Goal: Task Accomplishment & Management: Manage account settings

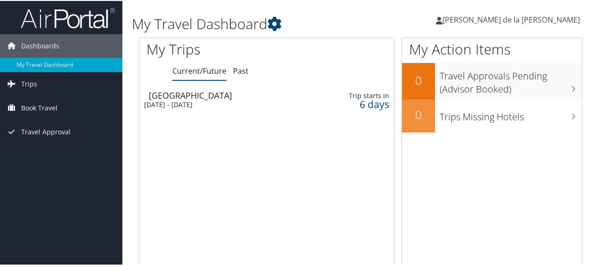
click at [376, 13] on h1 "My Travel Dashboard" at bounding box center [284, 23] width 305 height 20
click at [534, 17] on span "[PERSON_NAME] de la [PERSON_NAME]" at bounding box center [510, 19] width 137 height 10
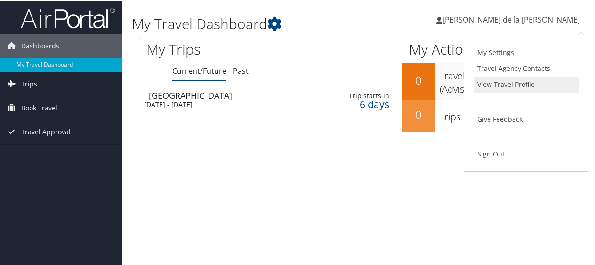
click at [502, 82] on link "View Travel Profile" at bounding box center [525, 84] width 105 height 16
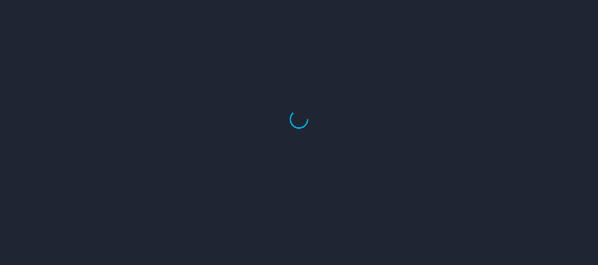
select select "US"
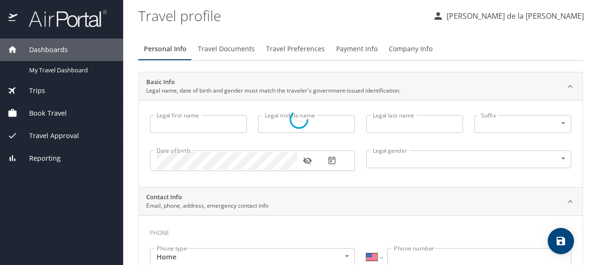
type input "[PERSON_NAME]"
type input "Angel"
type input "[PERSON_NAME] de la [PERSON_NAME]"
type input "[DEMOGRAPHIC_DATA]"
type input "[PERSON_NAME]"
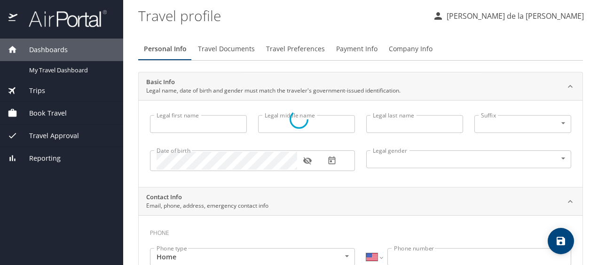
type input "[PERSON_NAME]"
select select "MX"
type input "[PHONE_NUMBER]"
select select "MX"
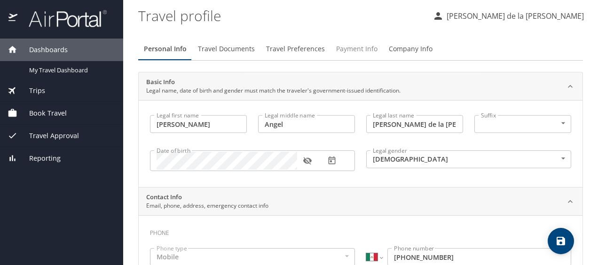
click at [353, 50] on span "Payment Info" at bounding box center [356, 49] width 41 height 12
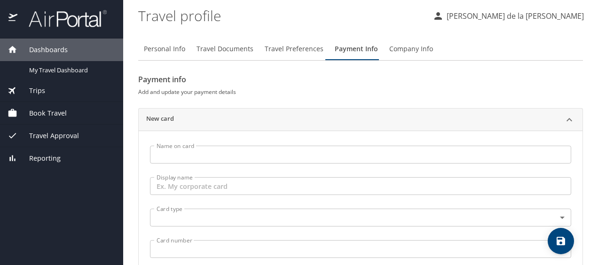
click at [216, 160] on input "Name on card" at bounding box center [361, 155] width 422 height 18
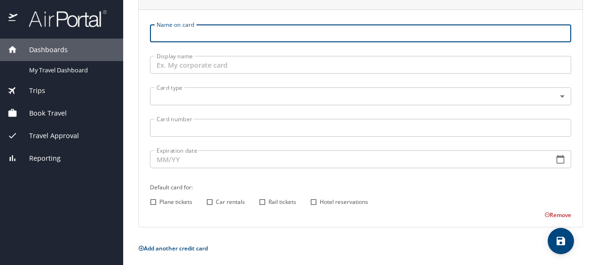
scroll to position [125, 0]
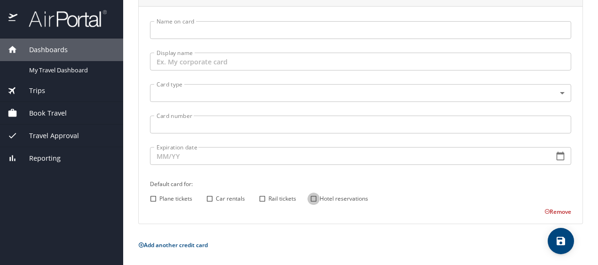
click at [313, 197] on input "Hotel reservations" at bounding box center [314, 199] width 12 height 12
checkbox input "true"
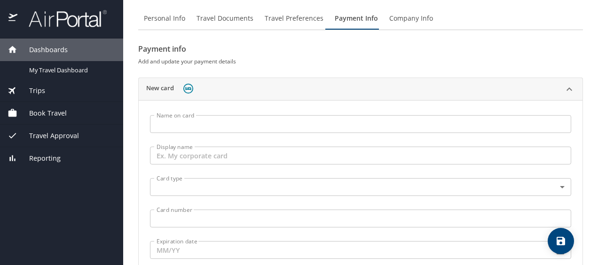
scroll to position [0, 0]
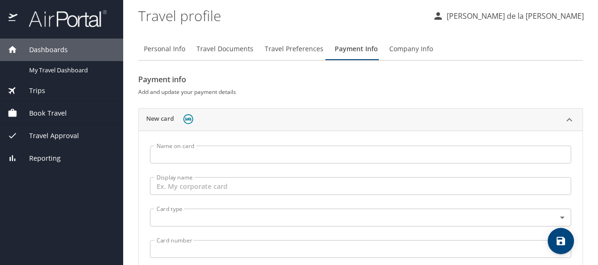
click at [392, 97] on div "Payment info Add and update your payment details New card Name on card Name on …" at bounding box center [360, 224] width 445 height 304
click at [318, 96] on h6 "Add and update your payment details" at bounding box center [360, 92] width 445 height 10
click at [223, 52] on span "Travel Documents" at bounding box center [225, 49] width 57 height 12
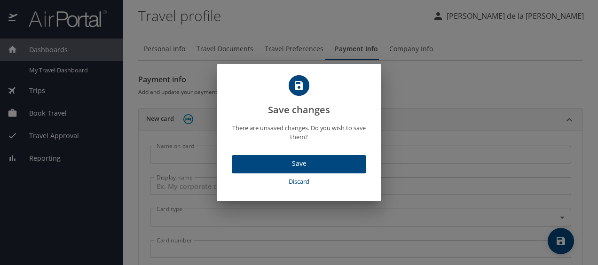
click at [304, 182] on span "Discard" at bounding box center [299, 181] width 127 height 11
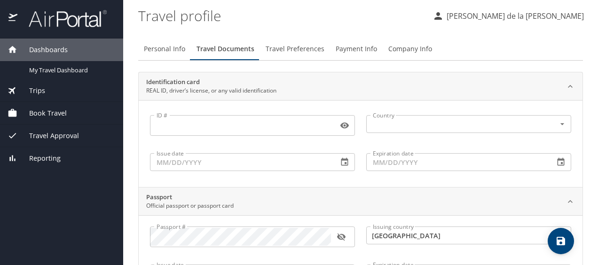
click at [178, 55] on button "Personal Info" at bounding box center [164, 49] width 53 height 23
select select "MX"
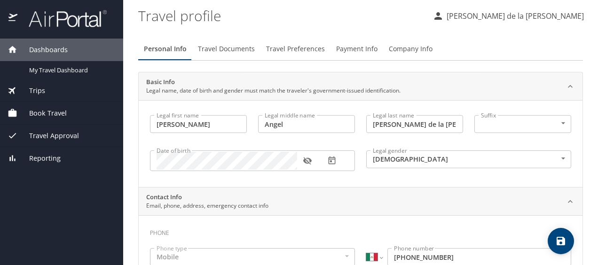
click at [488, 129] on body "Dashboards My Travel Dashboard Trips Current / Future Trips Past Trips Trips Mi…" at bounding box center [299, 132] width 598 height 265
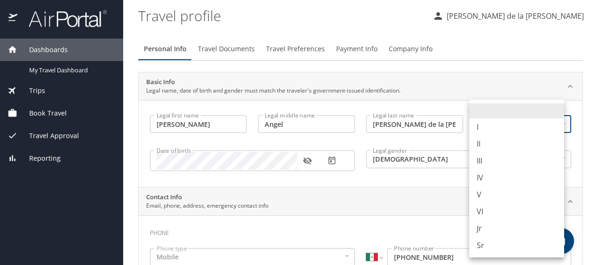
click at [499, 56] on div at bounding box center [299, 132] width 598 height 265
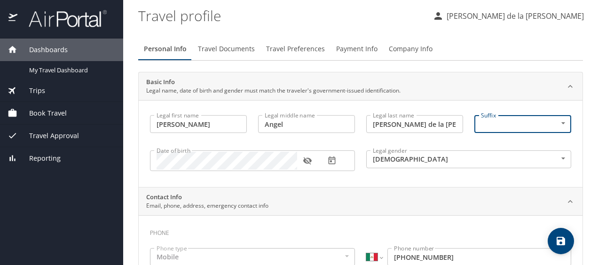
click at [308, 163] on icon "button" at bounding box center [307, 162] width 8 height 8
click at [307, 163] on icon "button" at bounding box center [307, 161] width 8 height 6
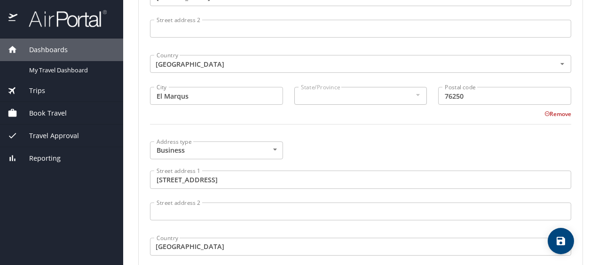
scroll to position [423, 0]
click at [413, 98] on div at bounding box center [418, 94] width 10 height 11
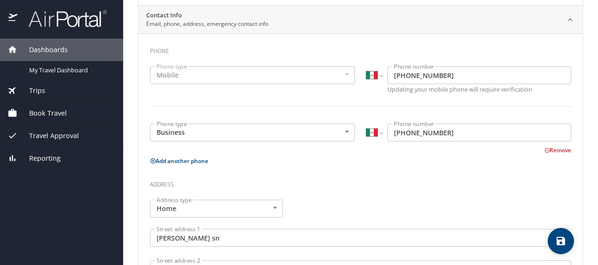
scroll to position [0, 0]
